Goal: Task Accomplishment & Management: Use online tool/utility

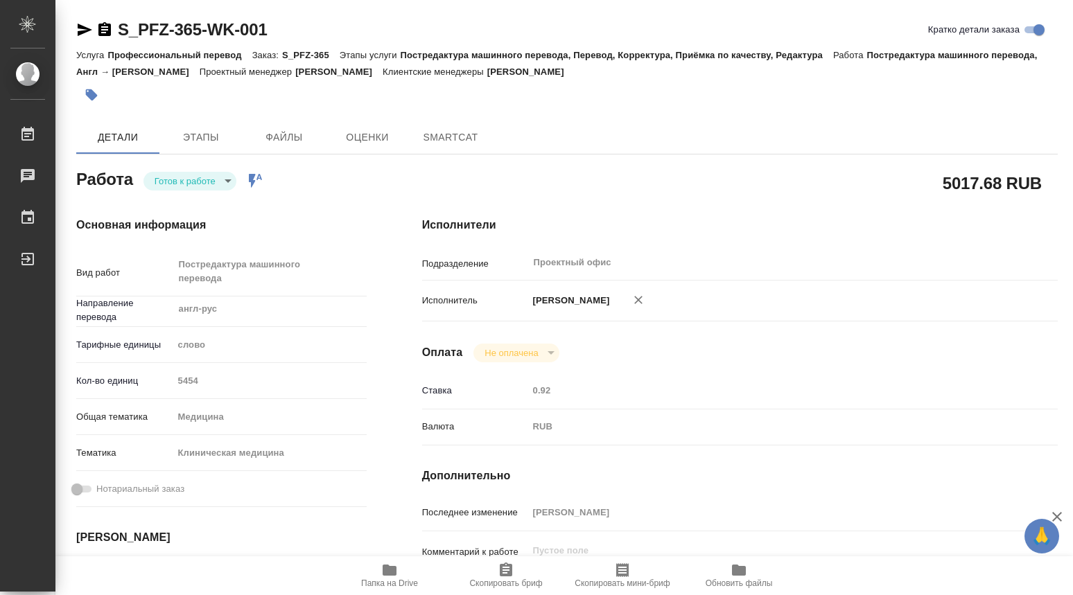
type textarea "x"
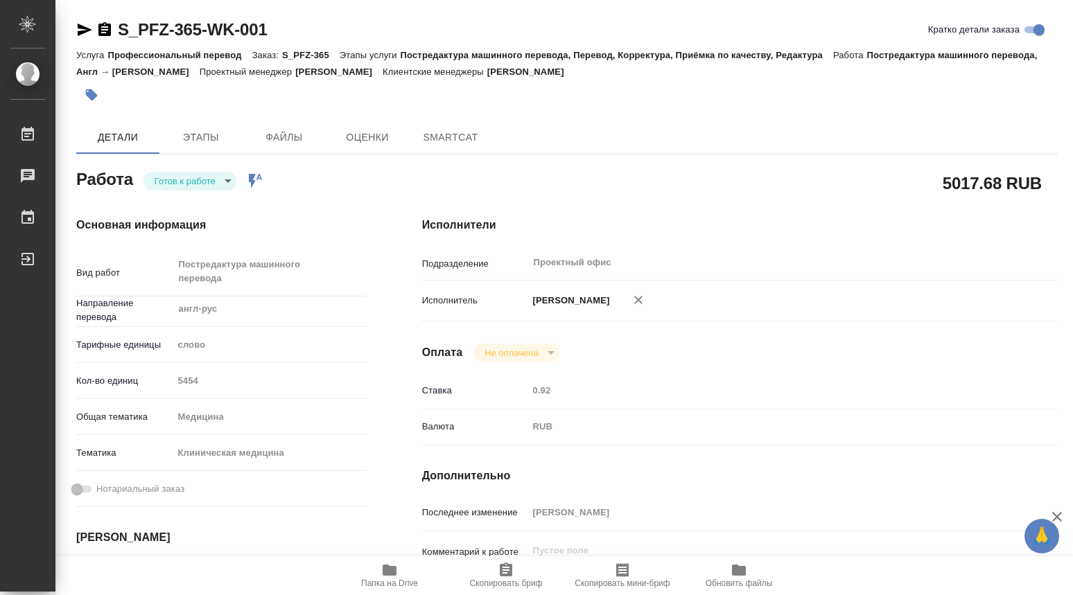
type textarea "x"
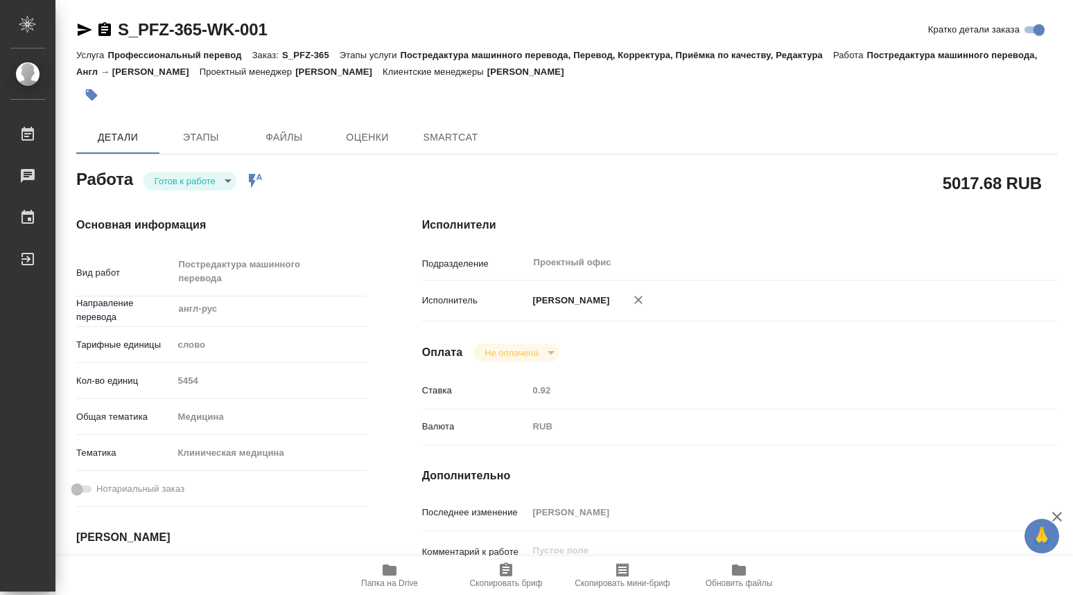
type textarea "x"
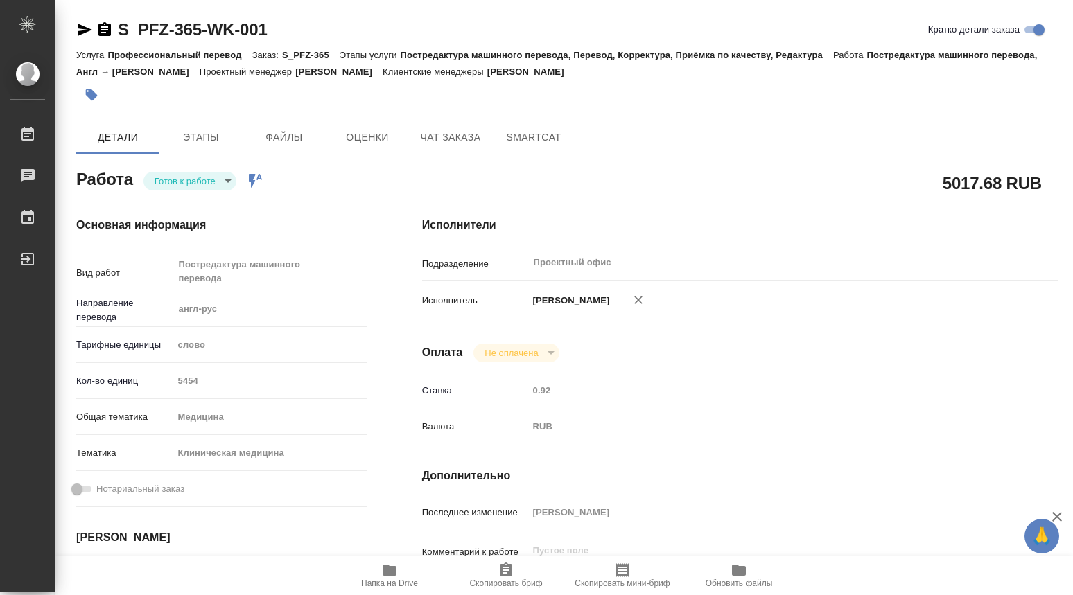
type textarea "x"
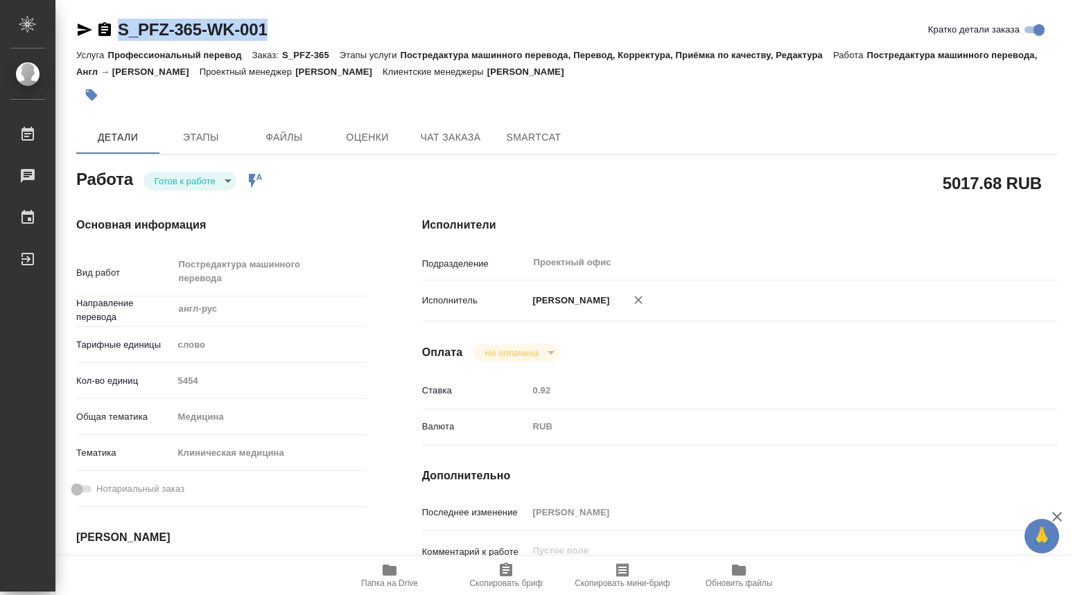
drag, startPoint x: 279, startPoint y: 32, endPoint x: 121, endPoint y: 35, distance: 158.1
click at [104, 26] on div "S_PFZ-365-WK-001 Кратко детали заказа" at bounding box center [566, 30] width 981 height 22
copy link "S_PFZ-365-WK-001"
type textarea "x"
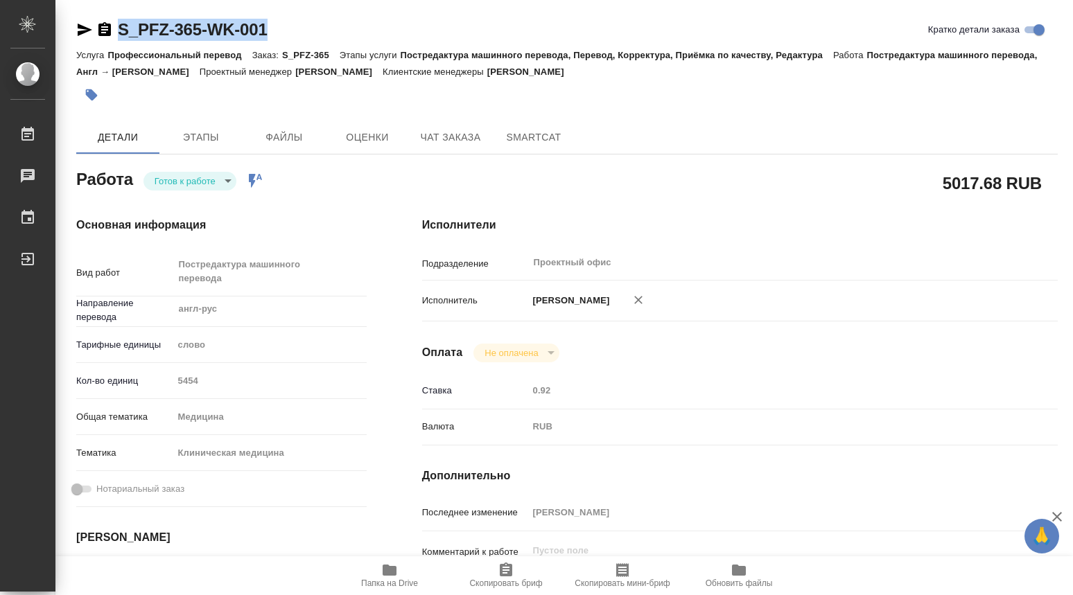
type textarea "x"
